Goal: Information Seeking & Learning: Learn about a topic

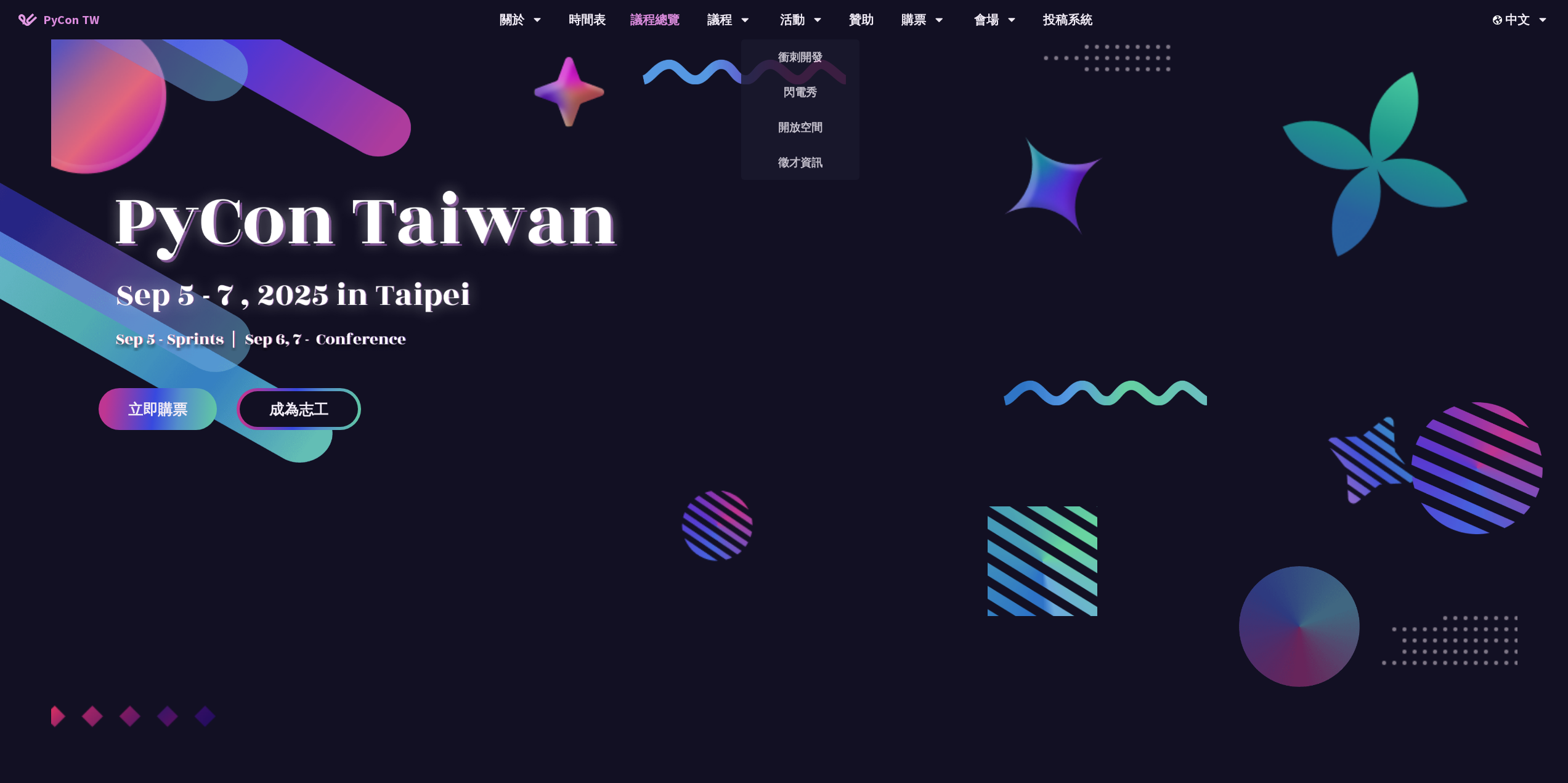
click at [645, 16] on link "議程總覽" at bounding box center [655, 20] width 74 height 39
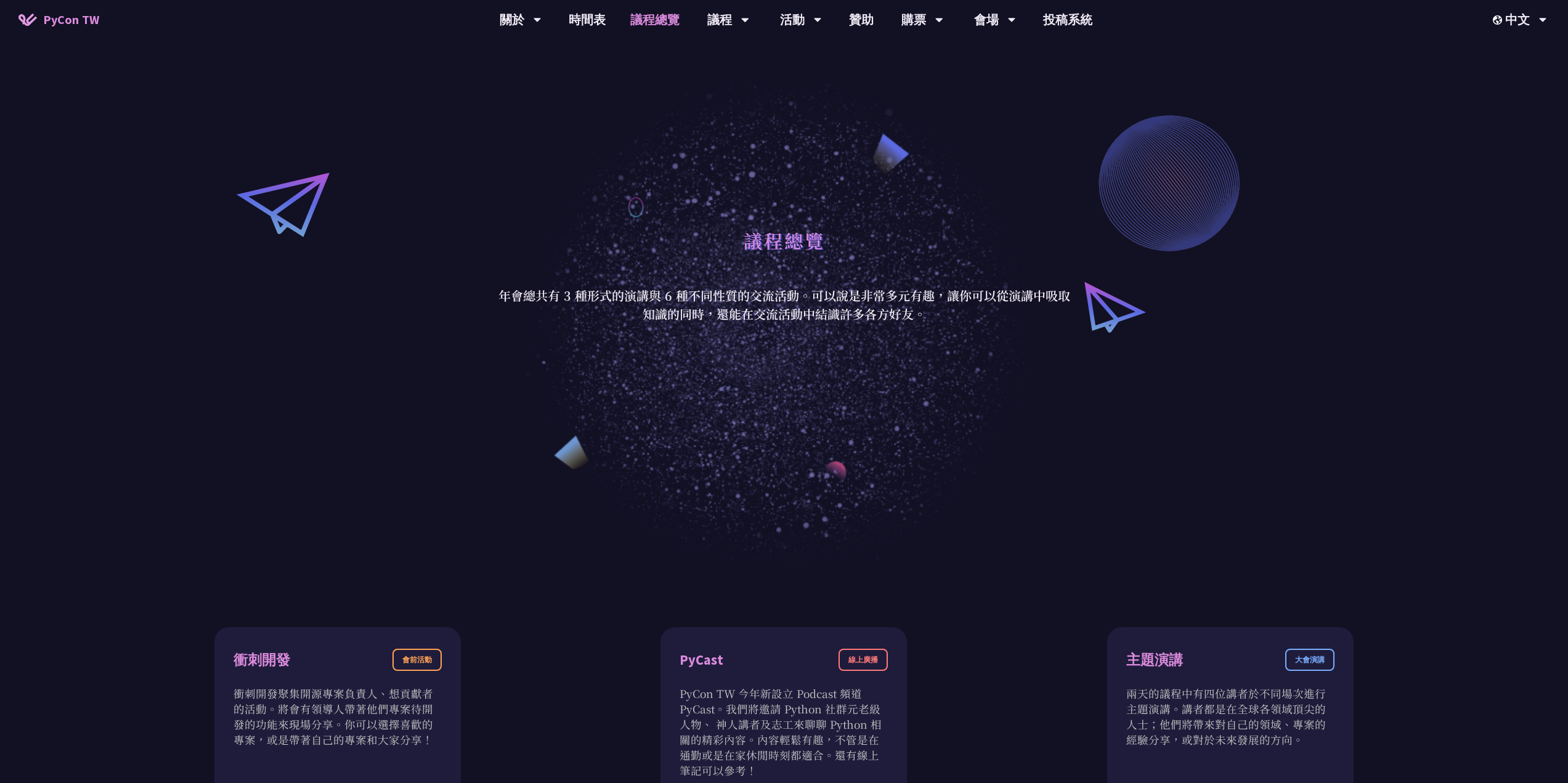
scroll to position [308, 0]
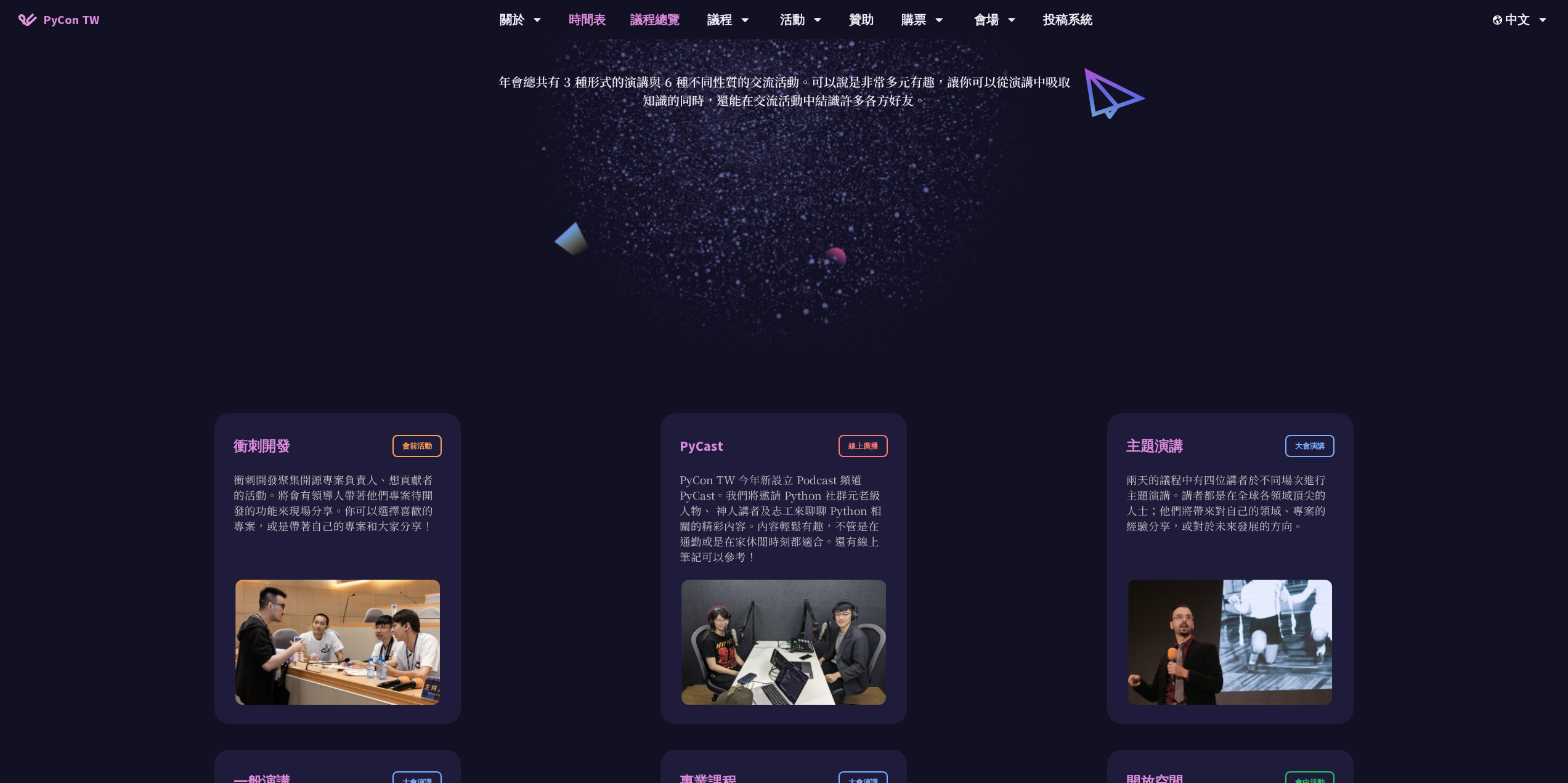
click at [597, 15] on link "時間表" at bounding box center [587, 20] width 62 height 39
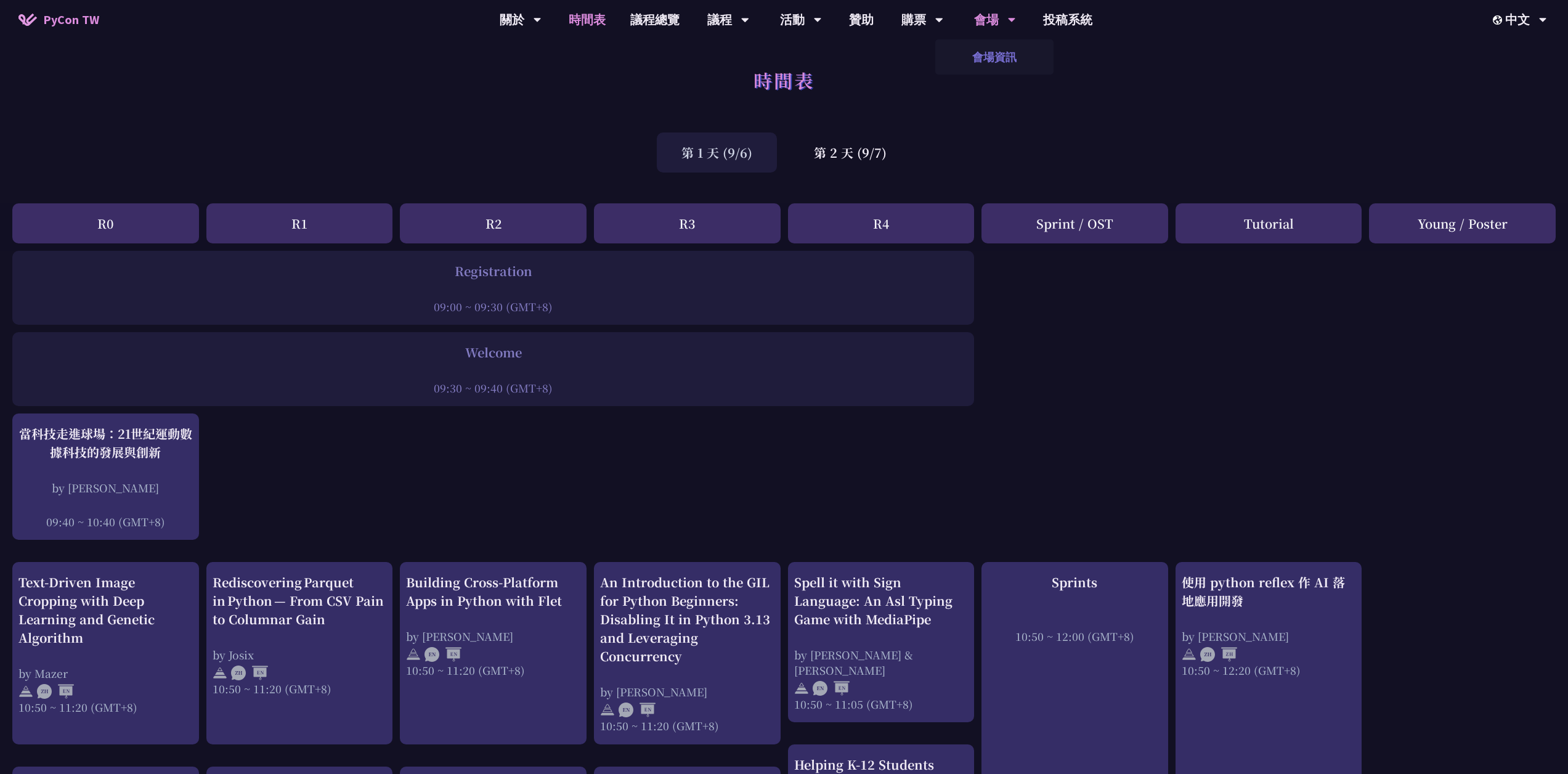
click at [1012, 56] on link "會場資訊" at bounding box center [994, 57] width 118 height 29
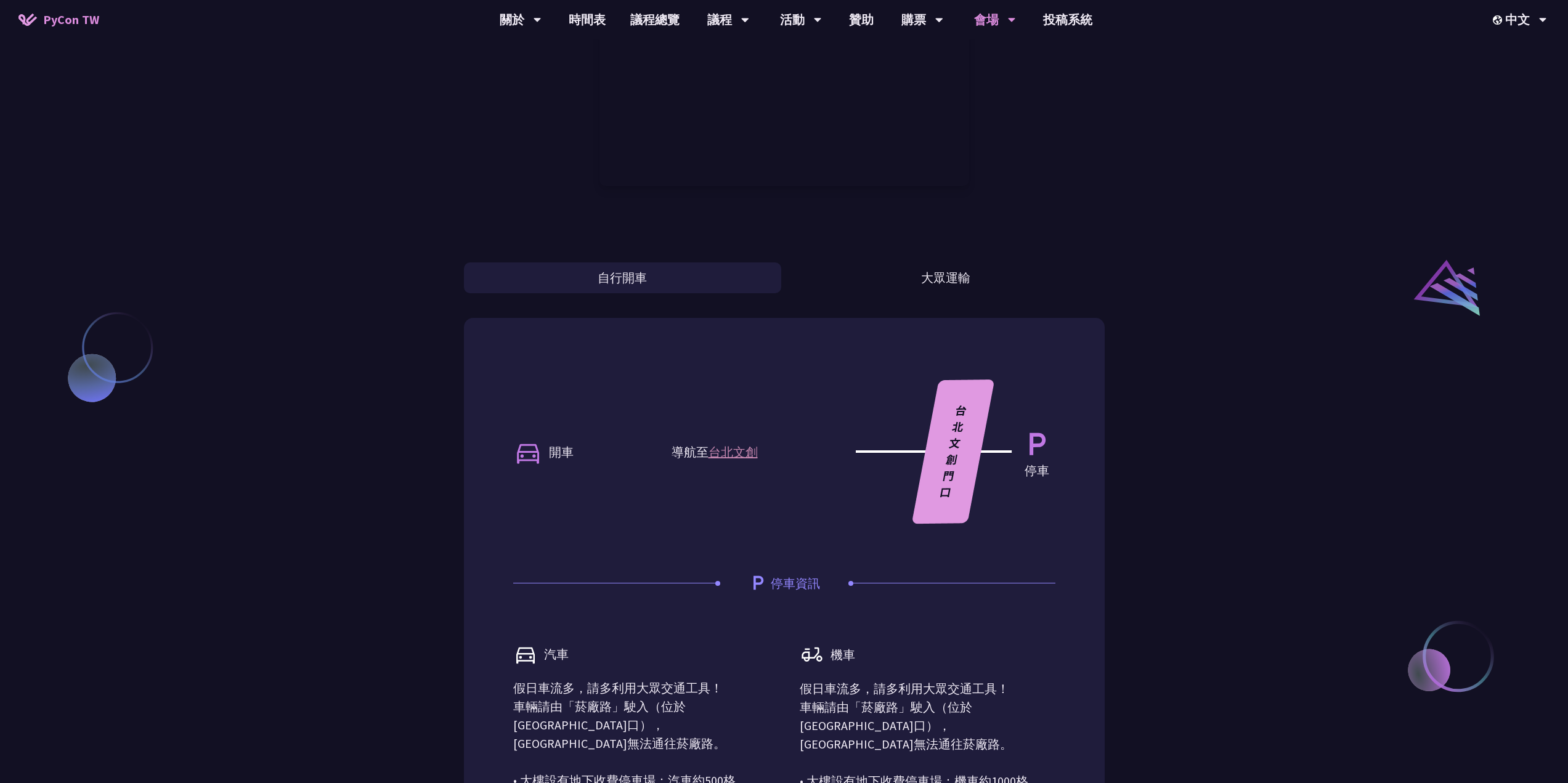
scroll to position [863, 0]
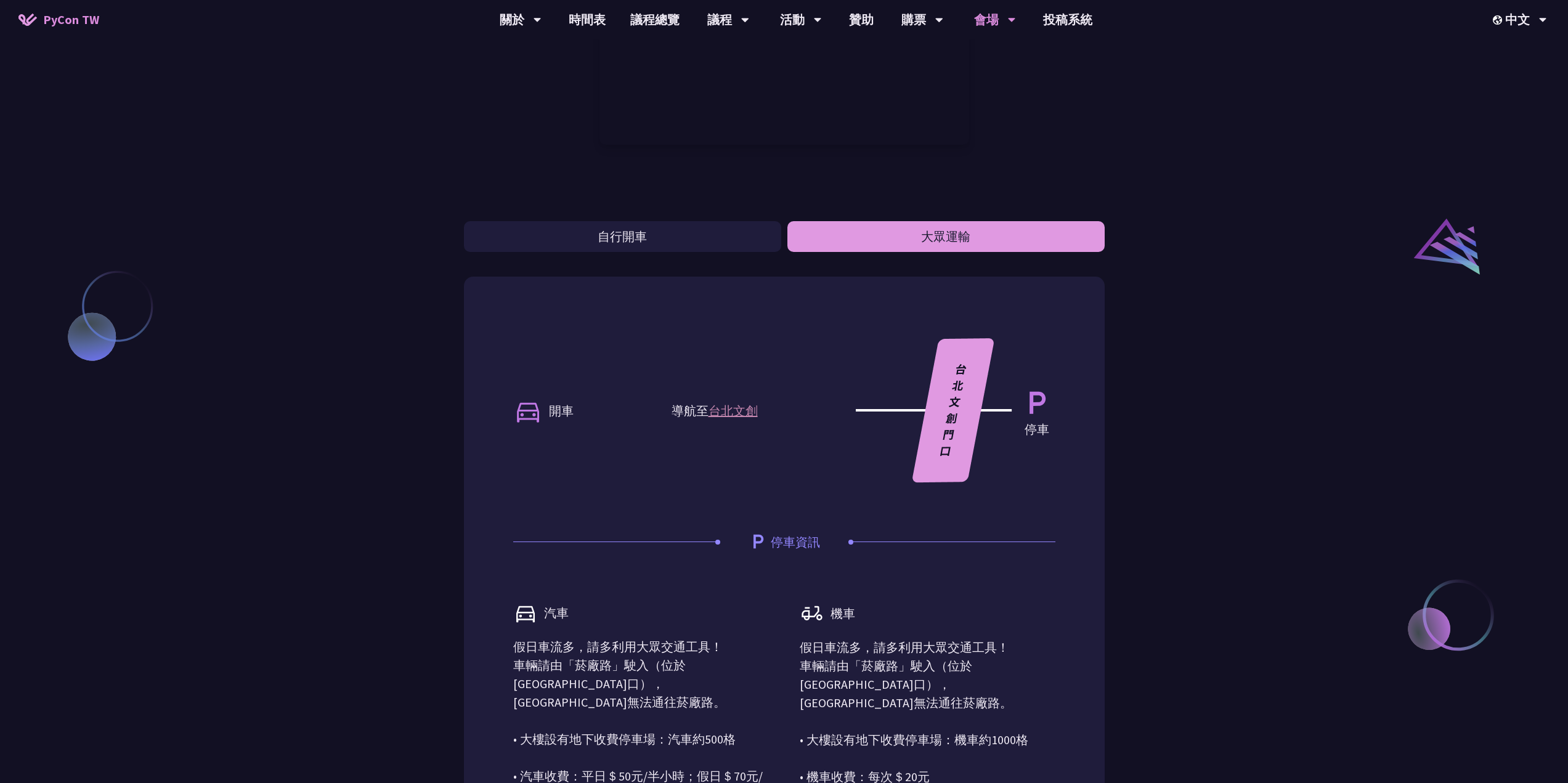
click at [928, 235] on button "大眾運輸" at bounding box center [946, 236] width 317 height 31
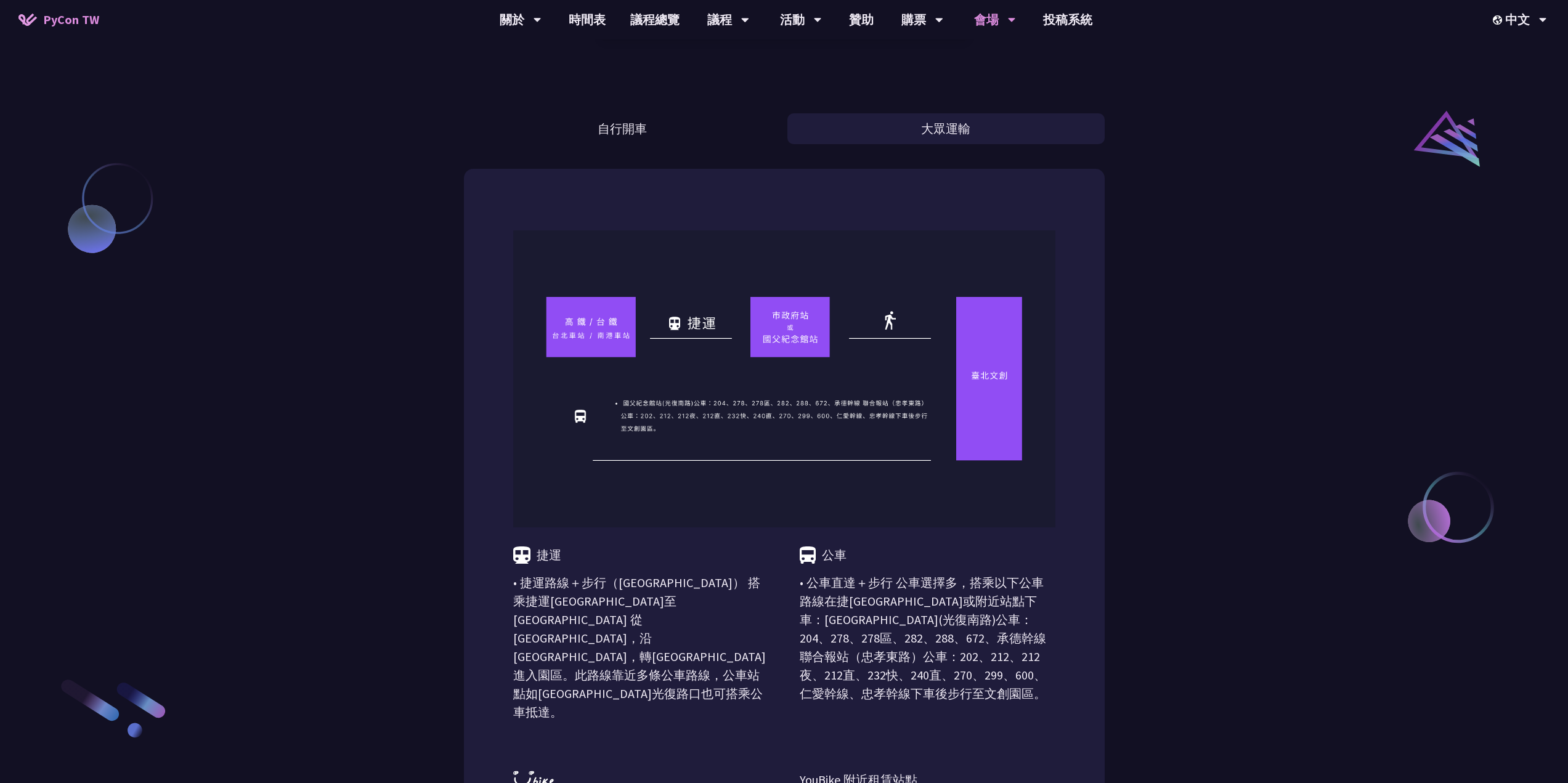
scroll to position [1109, 0]
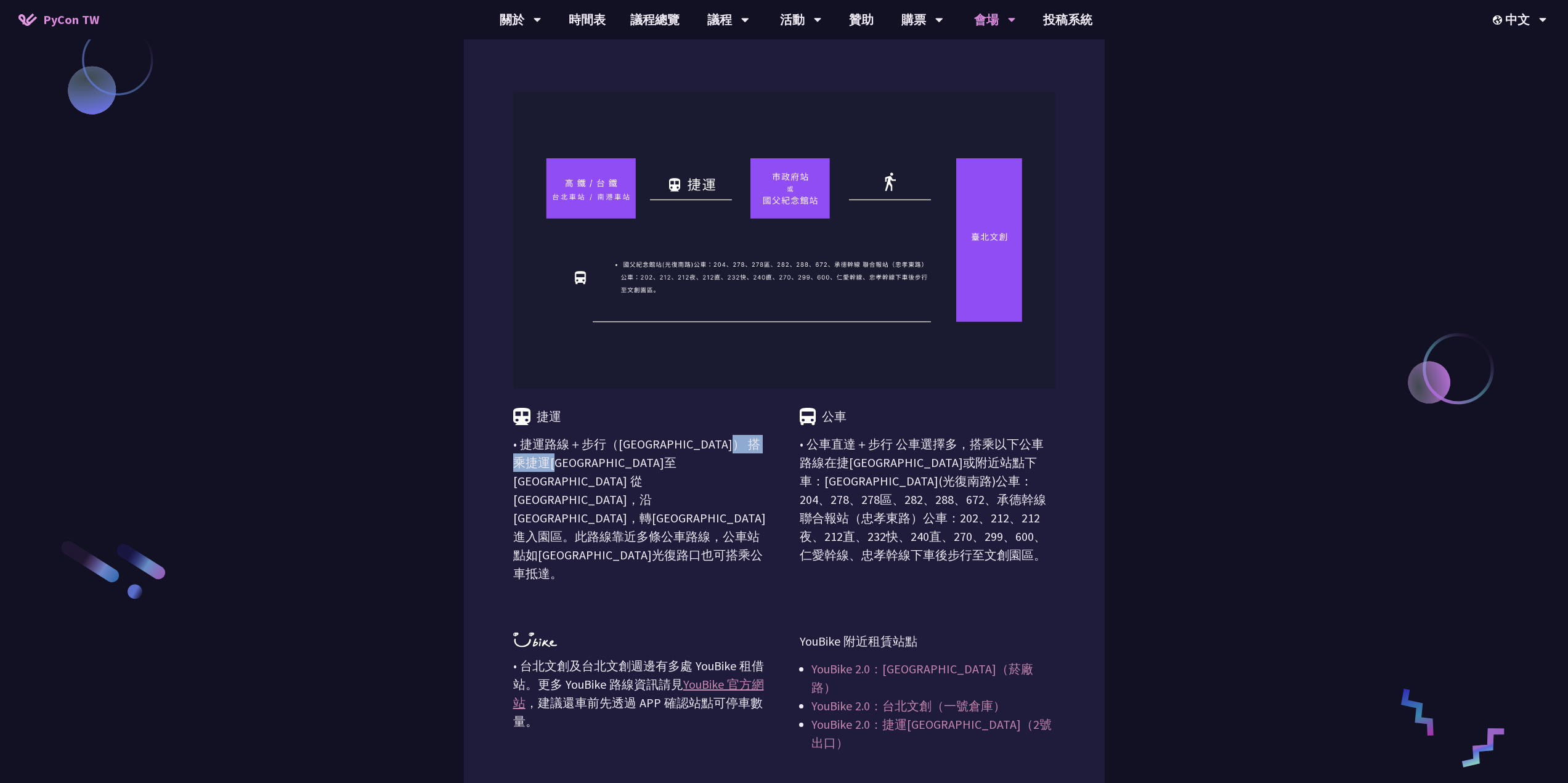
drag, startPoint x: 618, startPoint y: 444, endPoint x: 699, endPoint y: 442, distance: 81.0
click at [699, 442] on p "• 捷運路線＋步行（[GEOGRAPHIC_DATA]） 搭乘捷運[GEOGRAPHIC_DATA]至[GEOGRAPHIC_DATA] 從 [GEOGRAP…" at bounding box center [641, 509] width 255 height 148
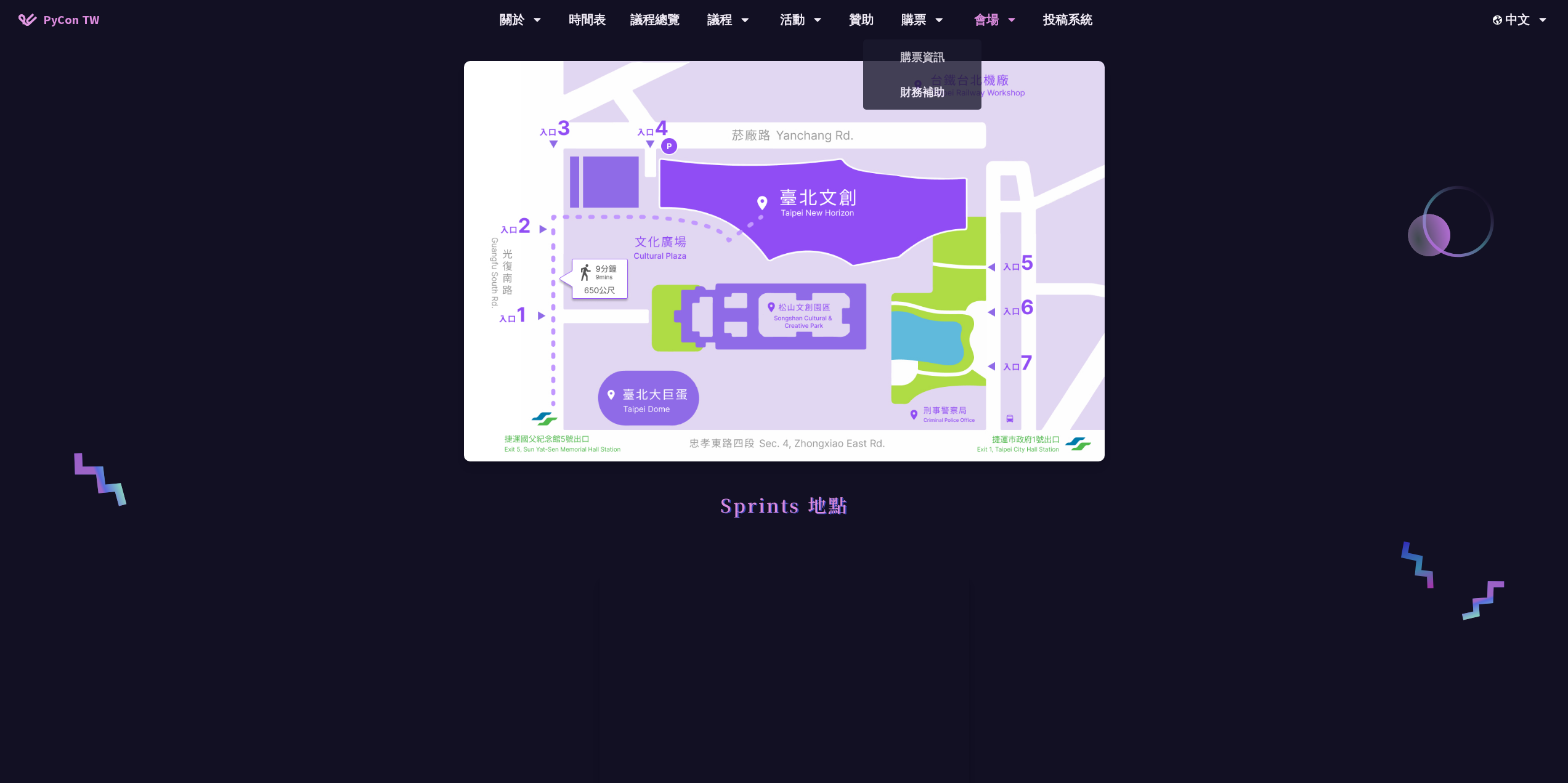
scroll to position [62, 0]
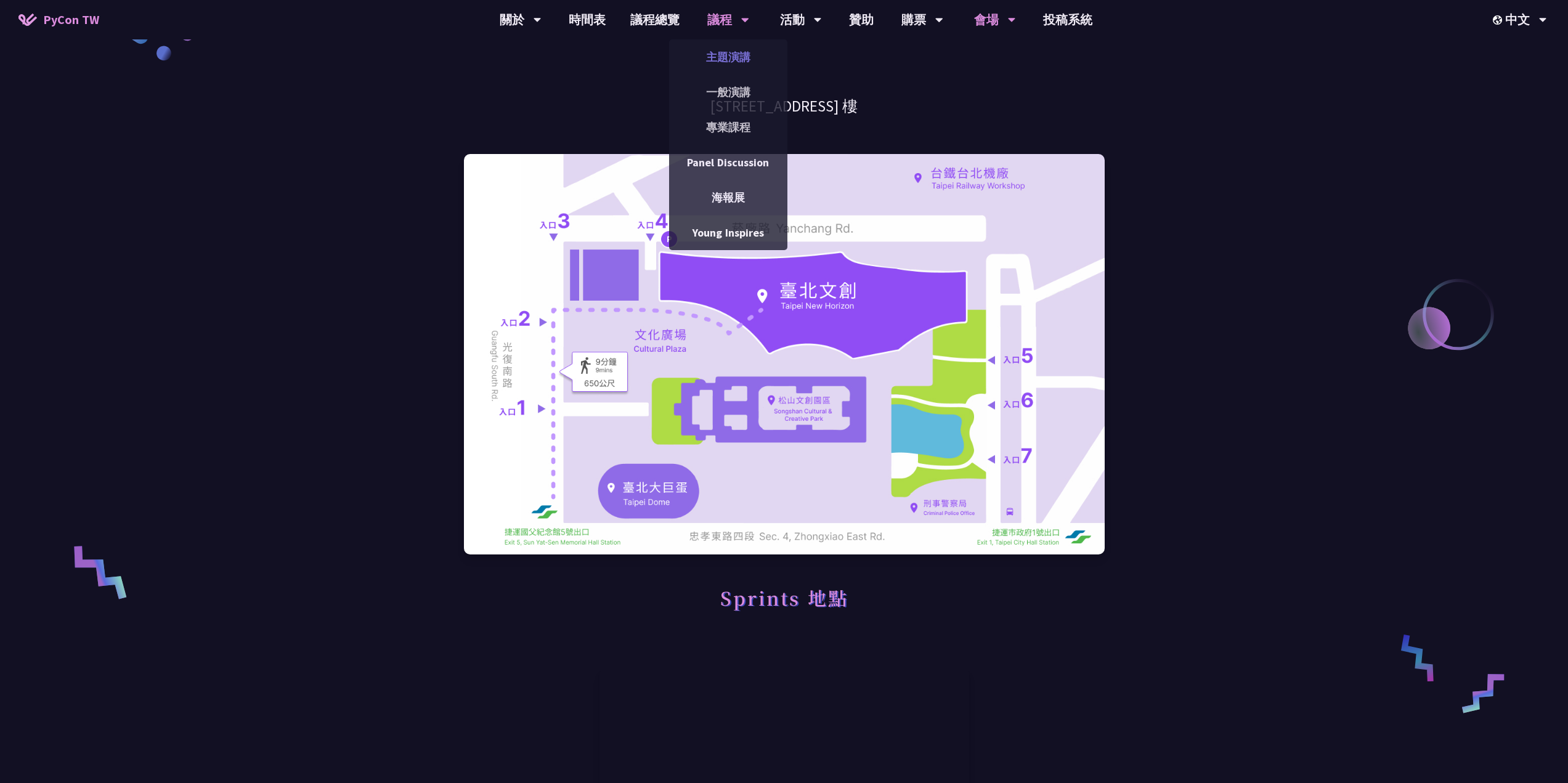
click at [718, 54] on link "主題演講" at bounding box center [728, 57] width 118 height 29
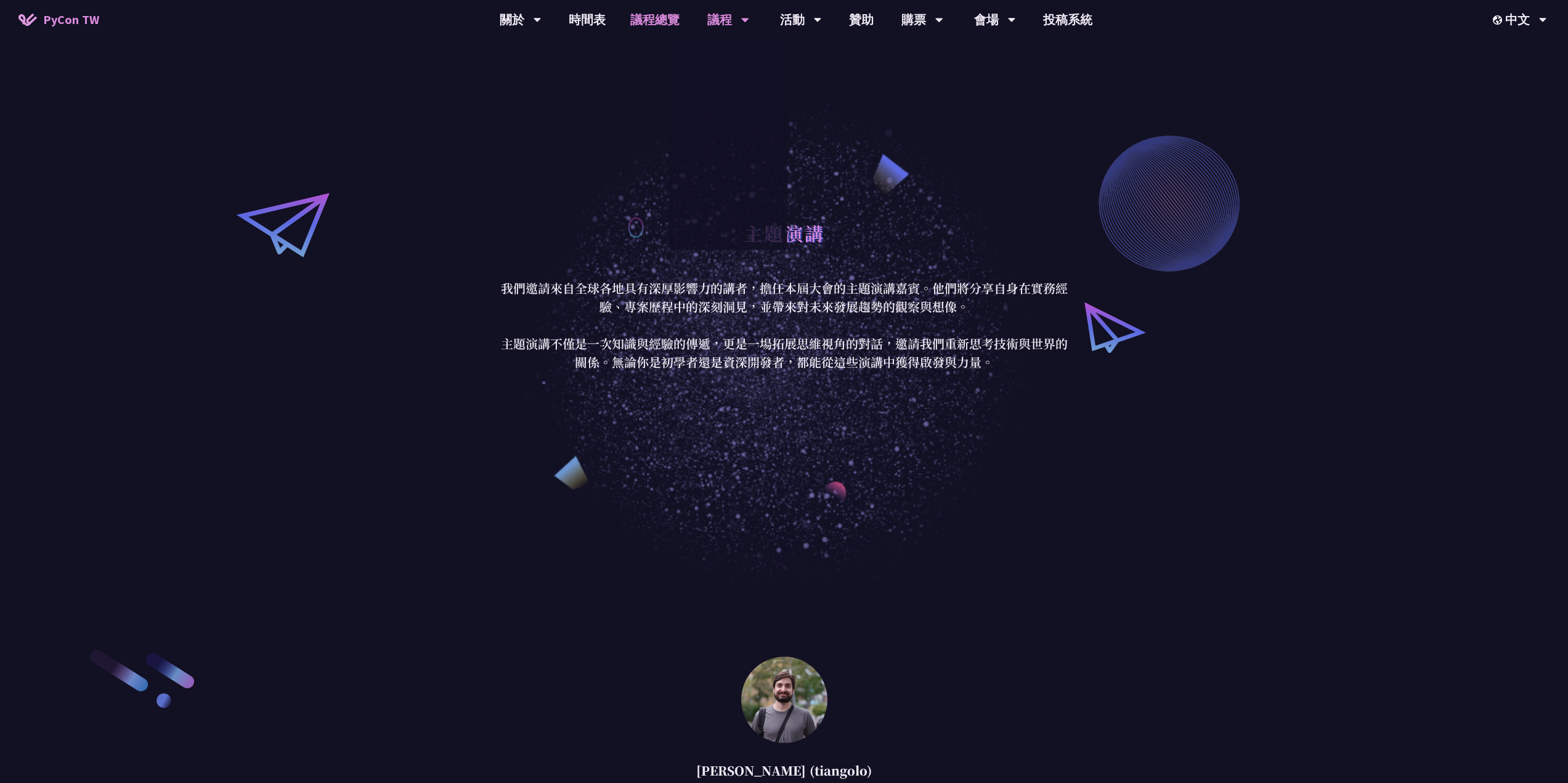
click at [662, 25] on link "議程總覽" at bounding box center [655, 20] width 74 height 39
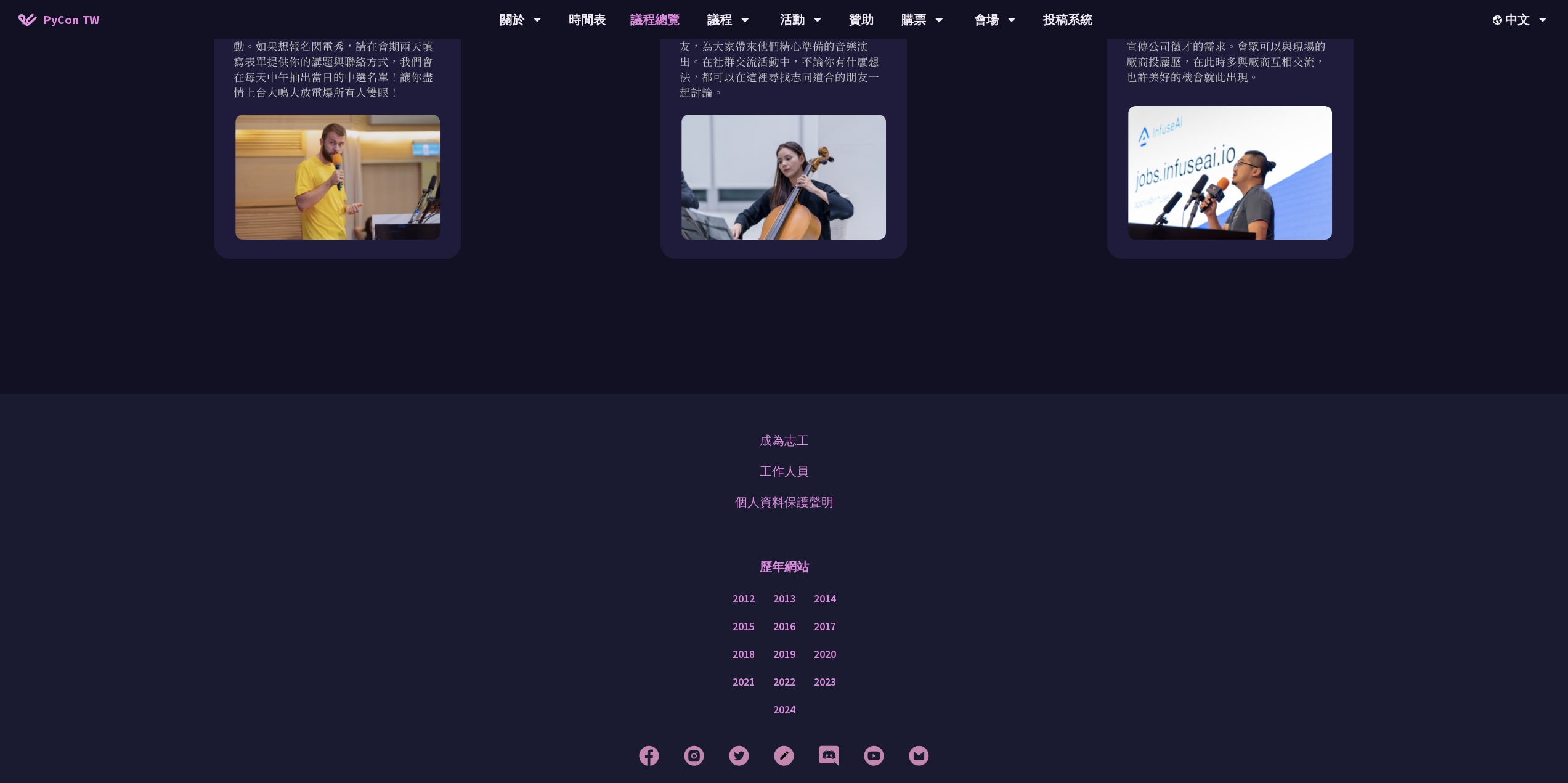
scroll to position [1376, 0]
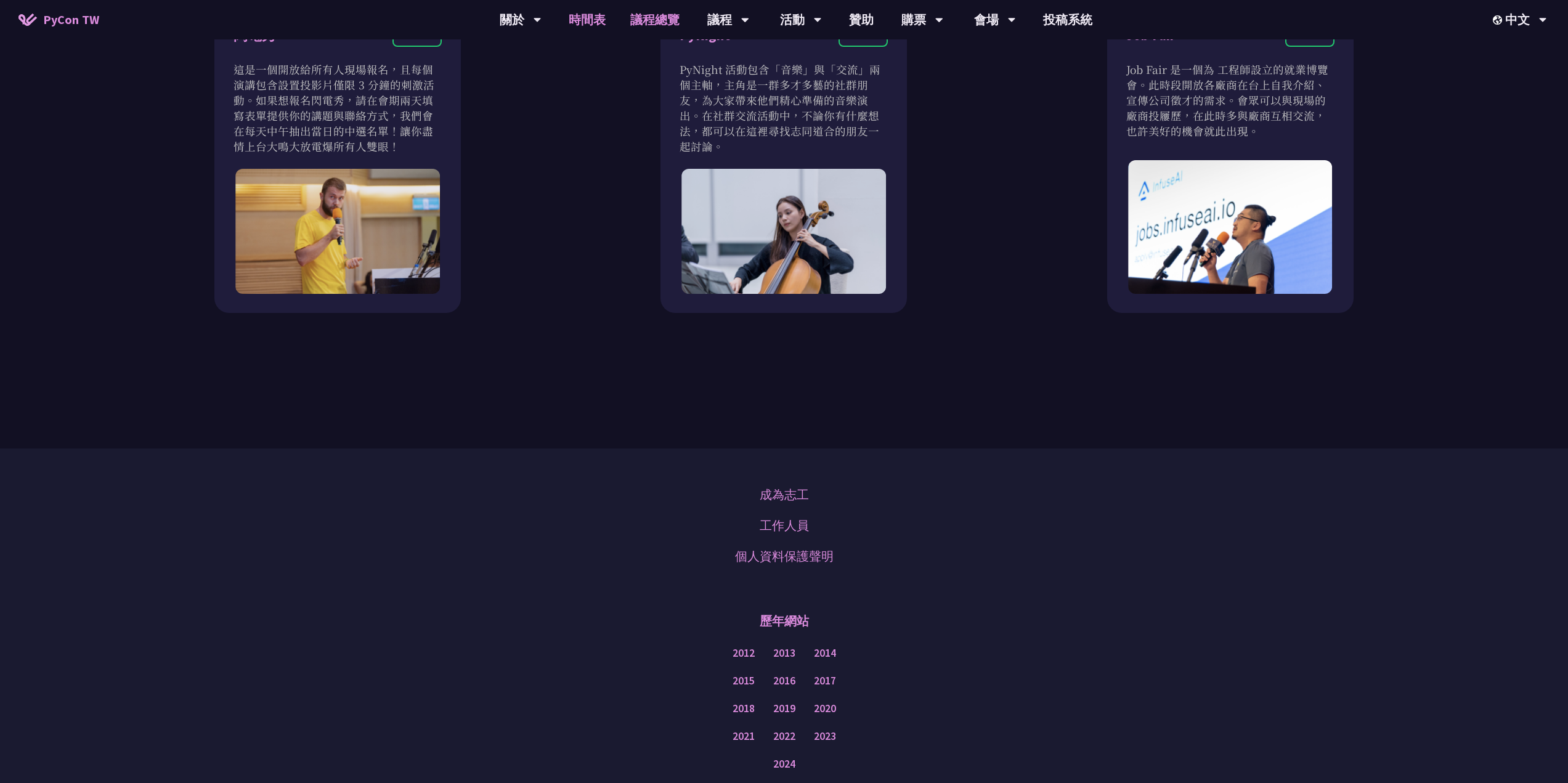
click at [604, 17] on link "時間表" at bounding box center [587, 20] width 62 height 39
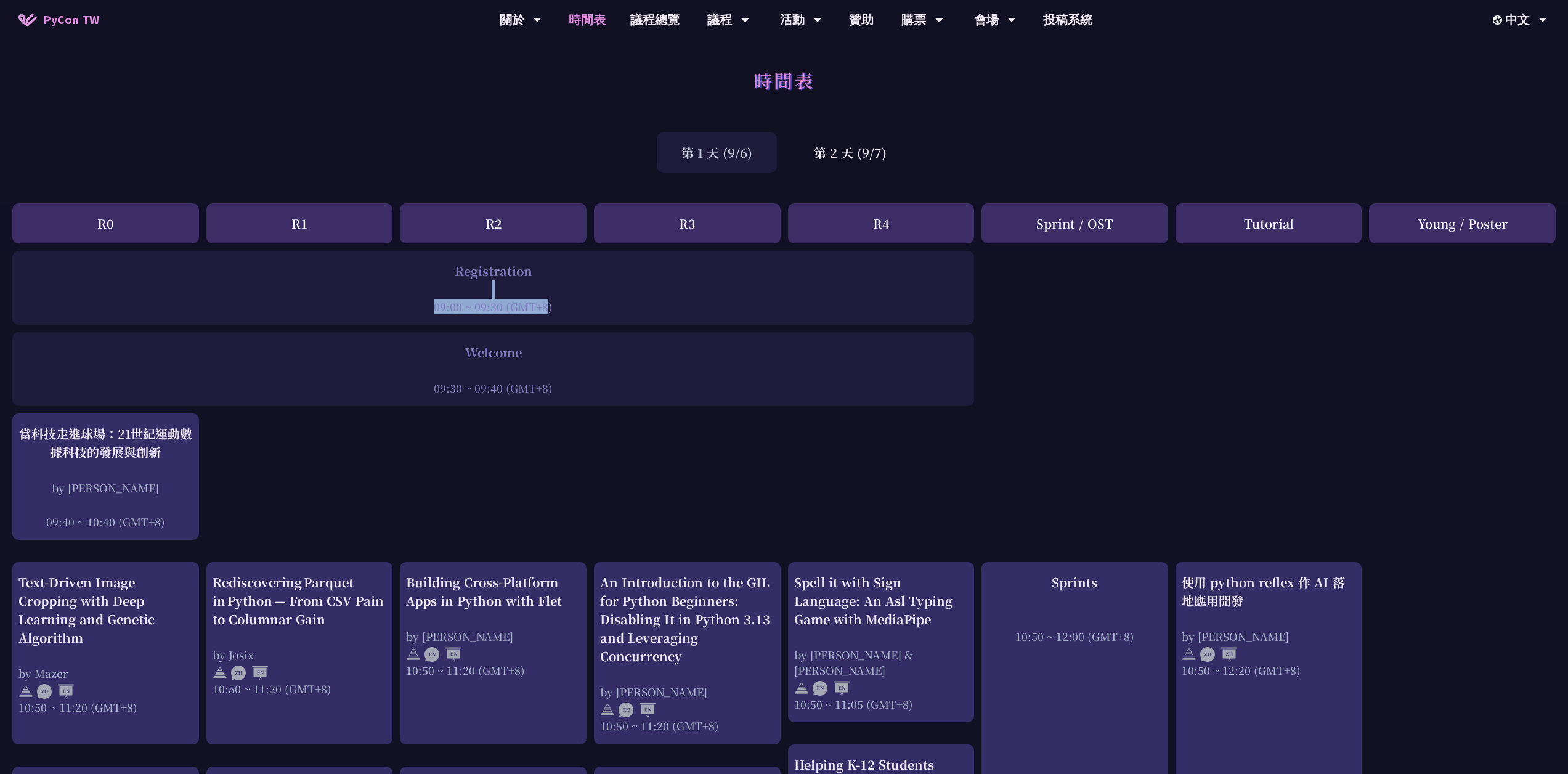
drag, startPoint x: 627, startPoint y: 296, endPoint x: 473, endPoint y: 320, distance: 155.9
click at [473, 320] on div "Registration 09:00 ~ 09:30 (GMT+8)" at bounding box center [493, 288] width 961 height 74
click at [472, 320] on div "Registration 09:00 ~ 09:30 (GMT+8)" at bounding box center [493, 288] width 961 height 74
